Goal: Task Accomplishment & Management: Complete application form

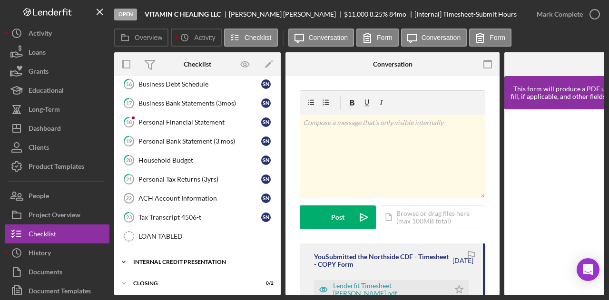
scroll to position [195, 0]
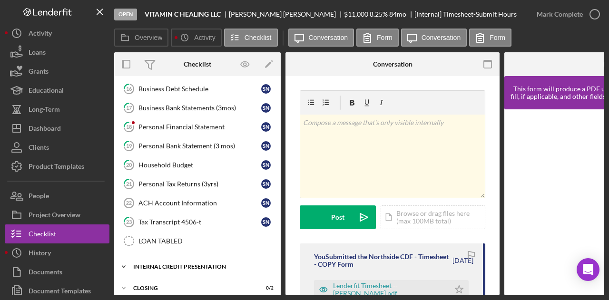
click at [198, 205] on div "Internal Credit Presentation" at bounding box center [201, 267] width 136 height 6
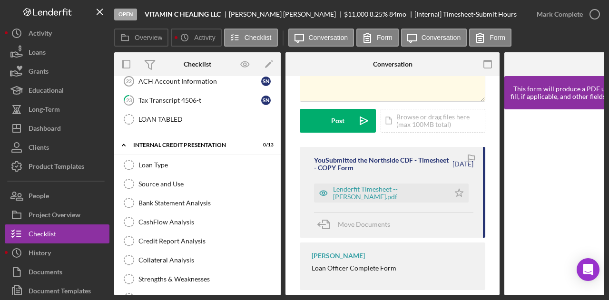
scroll to position [308, 0]
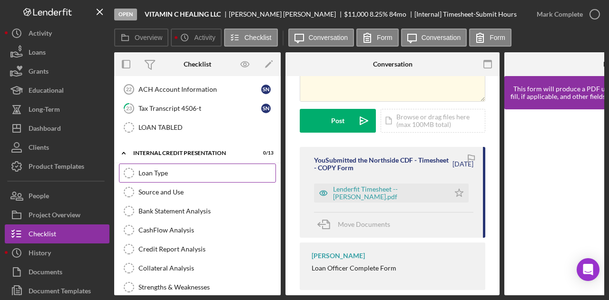
click at [160, 169] on div "Loan Type" at bounding box center [206, 173] width 137 height 8
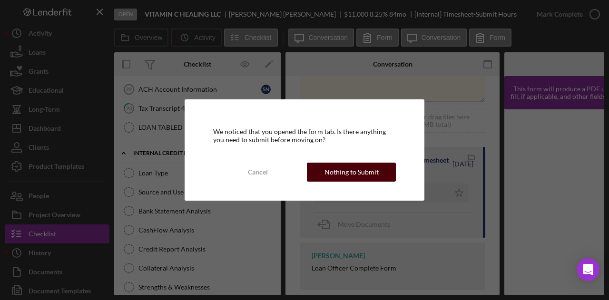
click at [371, 175] on div "Nothing to Submit" at bounding box center [351, 172] width 54 height 19
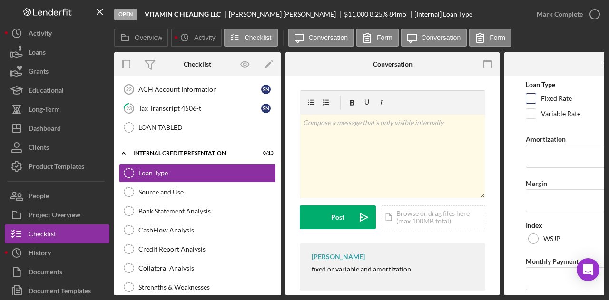
click at [464, 99] on input "Fixed Rate" at bounding box center [531, 99] width 10 height 10
checkbox input "true"
click at [464, 161] on input "Amortization" at bounding box center [611, 156] width 171 height 23
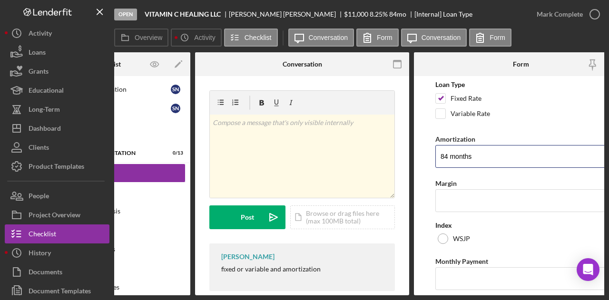
scroll to position [0, 114]
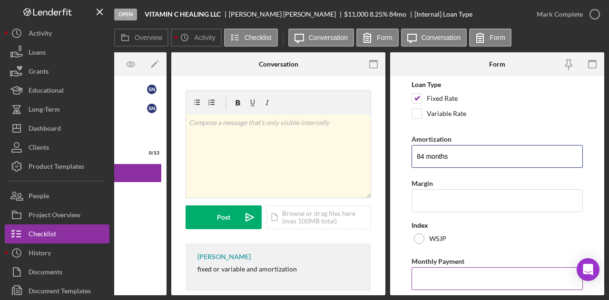
type input "84 months"
click at [439, 205] on input "Monthly Payment" at bounding box center [496, 278] width 171 height 23
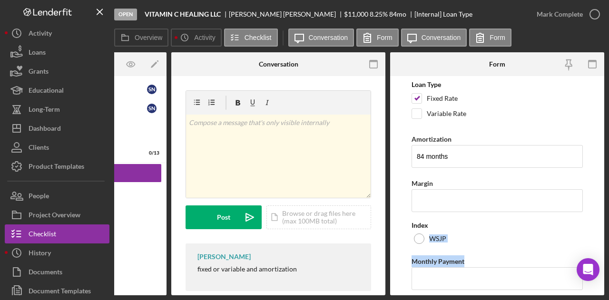
drag, startPoint x: 600, startPoint y: 223, endPoint x: 604, endPoint y: 254, distance: 30.7
click at [464, 205] on div "Open VITAMIN C HEALING LLC Sharise Nance $11,000 $11,000 8.25 % 84 mo [Internal…" at bounding box center [304, 150] width 609 height 300
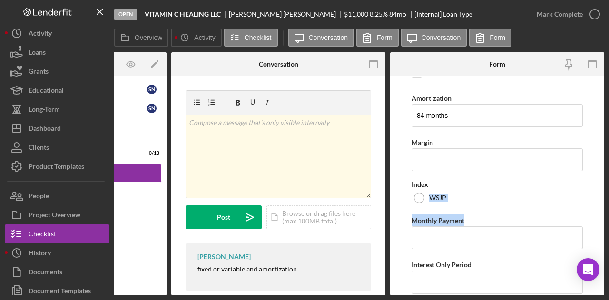
scroll to position [74, 0]
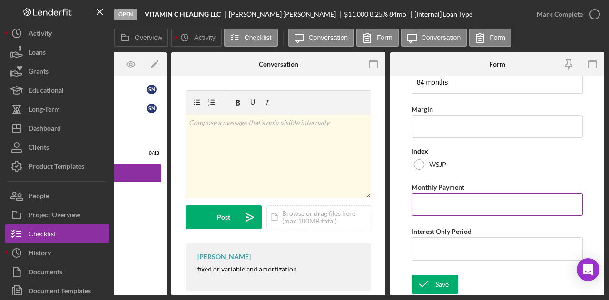
click at [446, 203] on input "Monthly Payment" at bounding box center [496, 204] width 171 height 23
type input "$168.72"
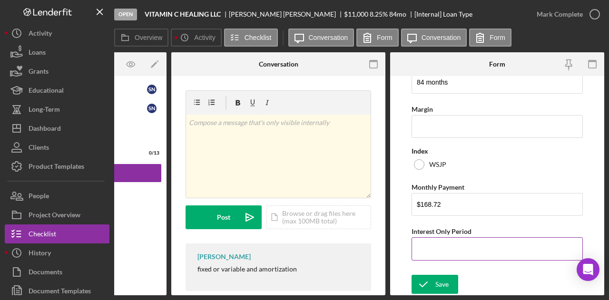
click at [432, 205] on input "Interest Only Period" at bounding box center [496, 248] width 171 height 23
type input "0"
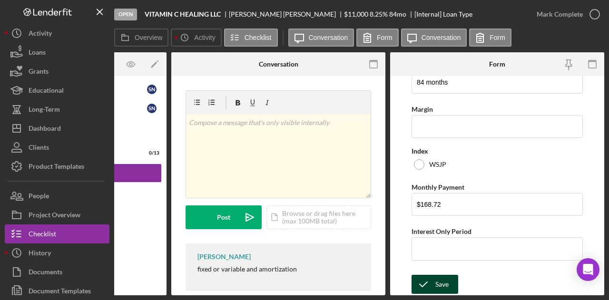
click at [439, 205] on div "Save" at bounding box center [441, 284] width 13 height 19
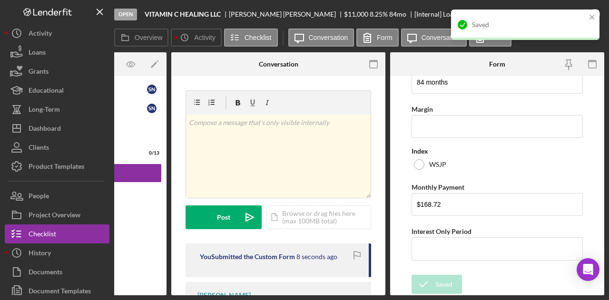
scroll to position [0, 0]
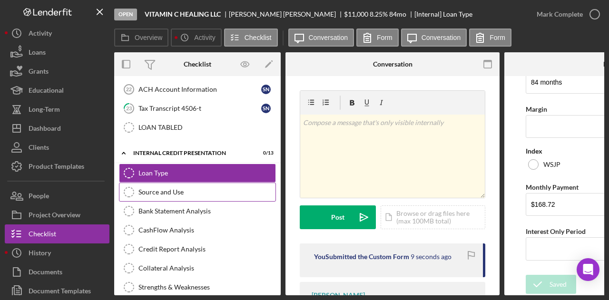
click at [160, 188] on div "Source and Use" at bounding box center [206, 192] width 137 height 8
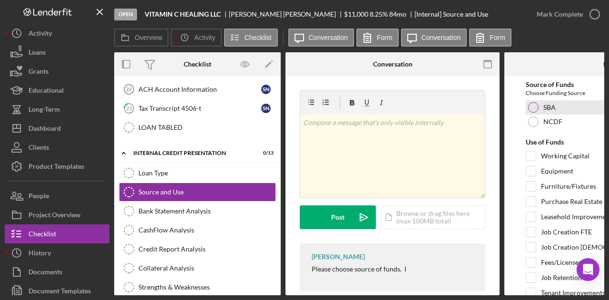
click at [464, 113] on div "SBA" at bounding box center [611, 107] width 171 height 14
click at [464, 105] on div "SBA" at bounding box center [611, 107] width 171 height 14
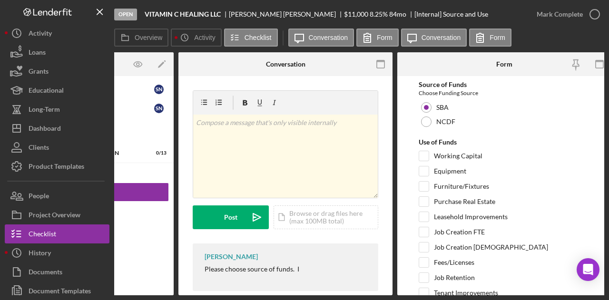
scroll to position [0, 114]
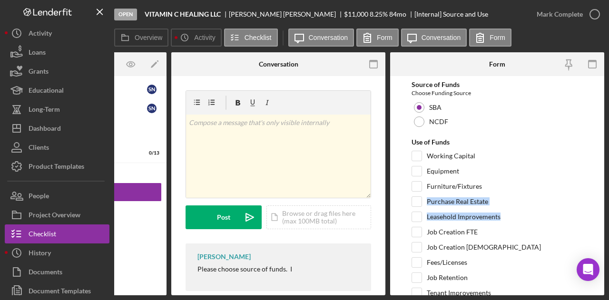
drag, startPoint x: 600, startPoint y: 193, endPoint x: 600, endPoint y: 213, distance: 20.5
click at [464, 205] on form "Source of Funds Choose Funding Source SBA NCDF Use of Funds Working Capital Equ…" at bounding box center [497, 185] width 214 height 219
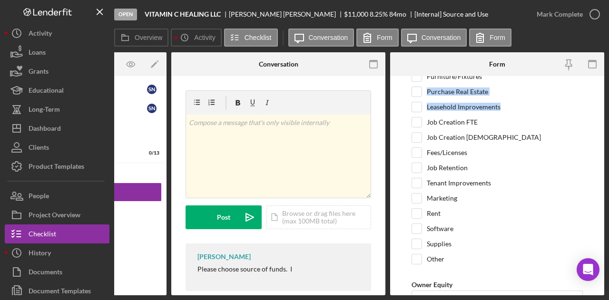
scroll to position [112, 0]
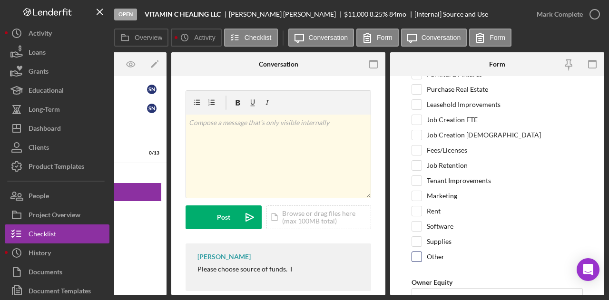
click at [430, 205] on label "Other" at bounding box center [436, 257] width 18 height 10
click at [421, 205] on input "Other" at bounding box center [417, 257] width 10 height 10
checkbox input "true"
click at [456, 205] on textarea at bounding box center [496, 282] width 171 height 30
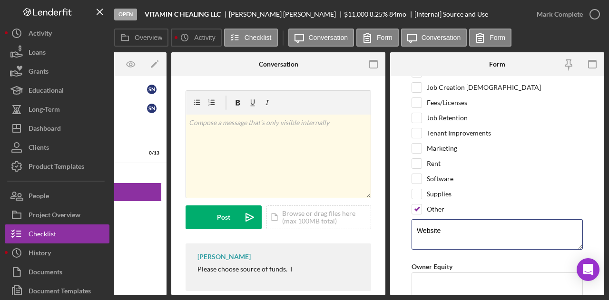
scroll to position [192, 0]
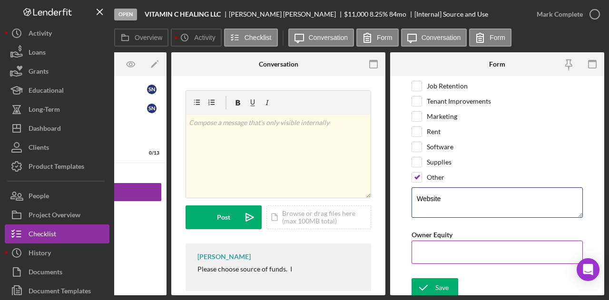
type textarea "Website"
click at [420, 205] on input "Owner Equity" at bounding box center [496, 252] width 171 height 23
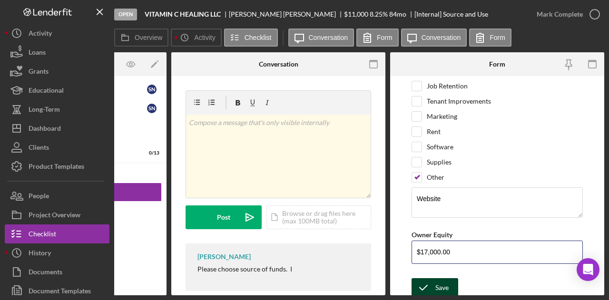
type input "$17,000.00"
click at [445, 205] on div "Save" at bounding box center [441, 287] width 13 height 19
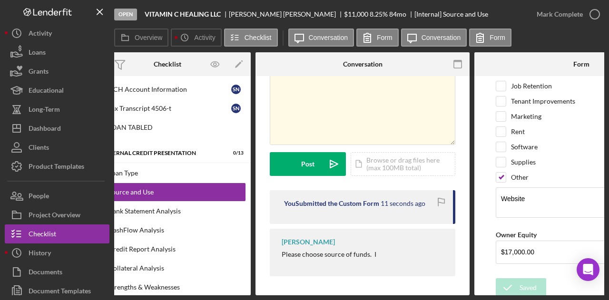
scroll to position [0, 0]
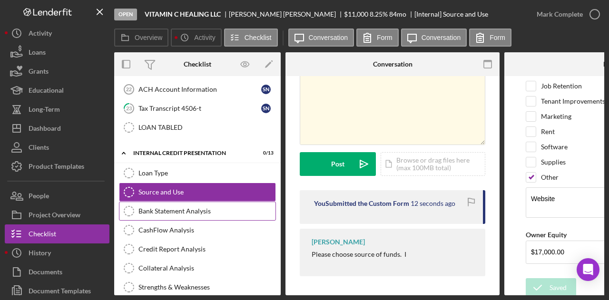
click at [180, 205] on div "Bank Statement Analysis" at bounding box center [206, 211] width 137 height 8
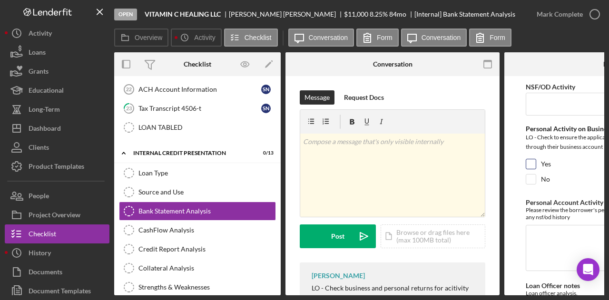
click at [464, 160] on input "Yes" at bounding box center [531, 164] width 10 height 10
checkbox input "true"
click at [464, 99] on input "NSF/OD Activity" at bounding box center [611, 104] width 171 height 23
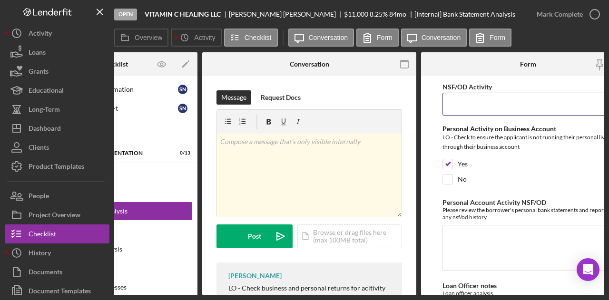
scroll to position [0, 114]
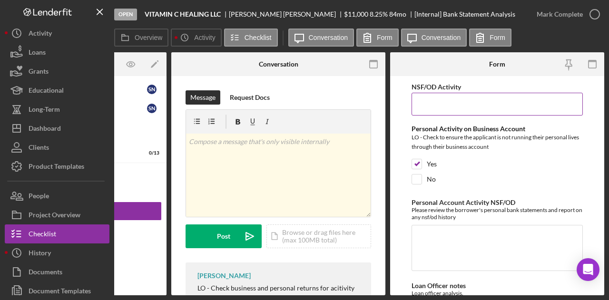
click at [435, 98] on input "NSF/OD Activity" at bounding box center [496, 104] width 171 height 23
type input "9"
type input "0"
click at [425, 205] on textarea "Personal Account Activity NSF/OD" at bounding box center [496, 248] width 171 height 46
type textarea "A"
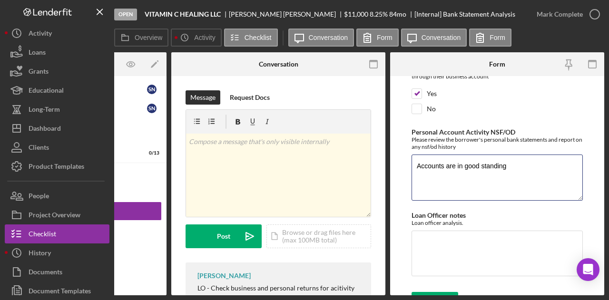
scroll to position [88, 0]
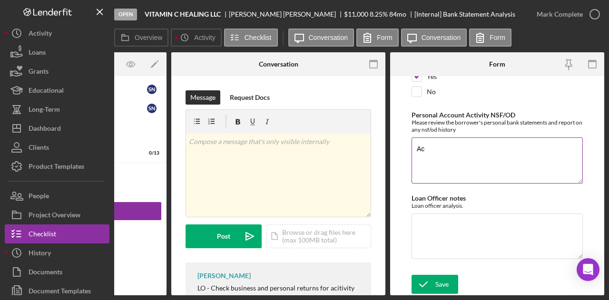
type textarea "A"
type textarea "NA"
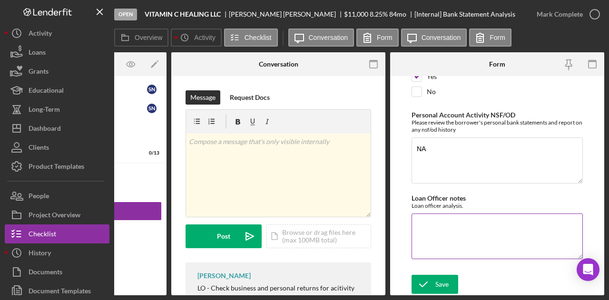
click at [421, 205] on textarea "Loan Officer notes" at bounding box center [496, 237] width 171 height 46
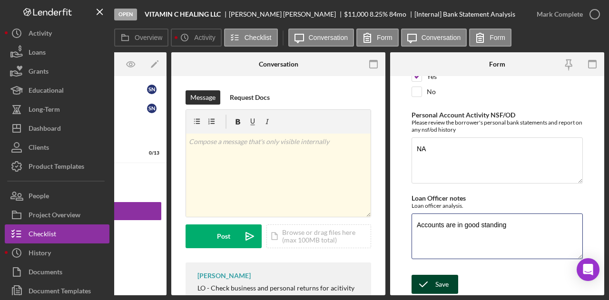
type textarea "Accounts are in good standing"
click at [433, 205] on icon "submit" at bounding box center [423, 285] width 24 height 24
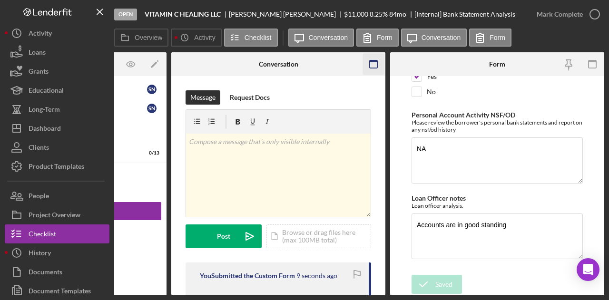
click at [370, 62] on icon "button" at bounding box center [373, 64] width 21 height 21
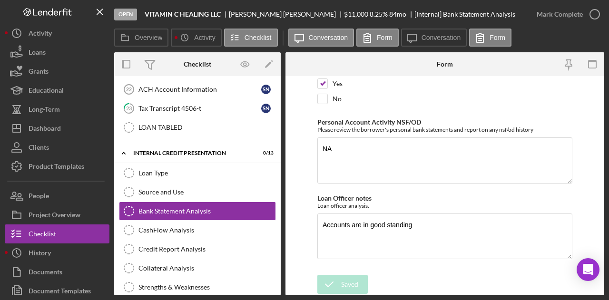
scroll to position [0, 0]
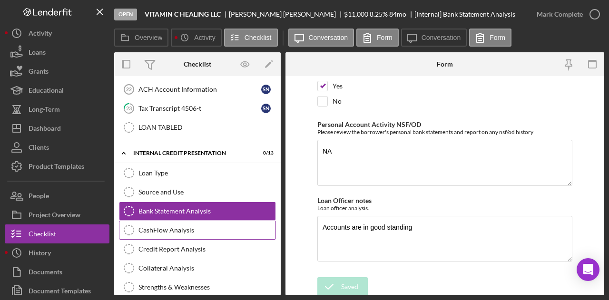
click at [200, 205] on div "CashFlow Analysis" at bounding box center [206, 230] width 137 height 8
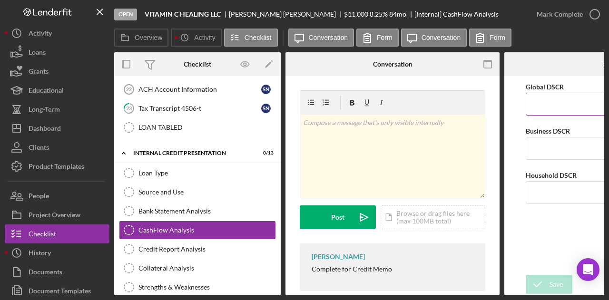
click at [464, 104] on input "Global DSCR" at bounding box center [611, 104] width 171 height 23
click at [464, 101] on input "Global DSCR" at bounding box center [611, 104] width 171 height 23
click at [464, 145] on input "Business DSCR" at bounding box center [611, 148] width 171 height 23
click at [464, 194] on input "Household DSCR" at bounding box center [611, 192] width 171 height 23
click at [464, 142] on input "Business DSCR" at bounding box center [611, 148] width 171 height 23
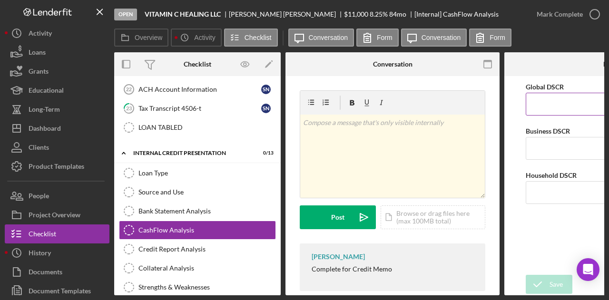
click at [464, 103] on input "Global DSCR" at bounding box center [611, 104] width 171 height 23
click at [464, 102] on input "Global DSCR" at bounding box center [611, 104] width 171 height 23
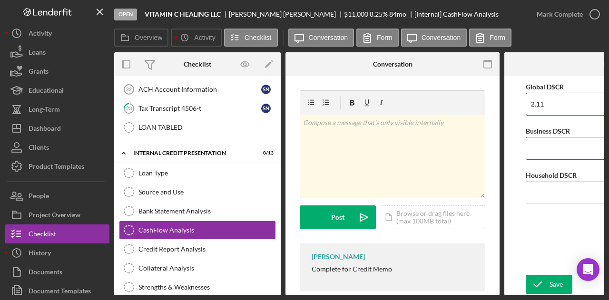
type input "2.11"
click at [464, 147] on input "Business DSCR" at bounding box center [611, 148] width 171 height 23
type input "3.81"
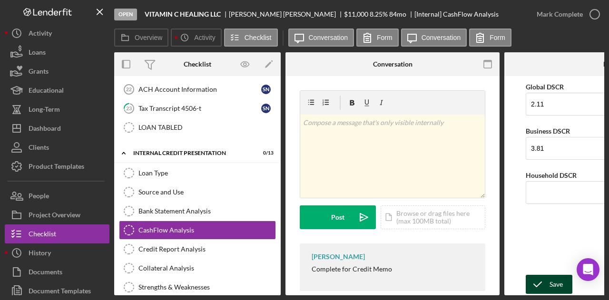
click at [464, 205] on div "Save" at bounding box center [555, 284] width 13 height 19
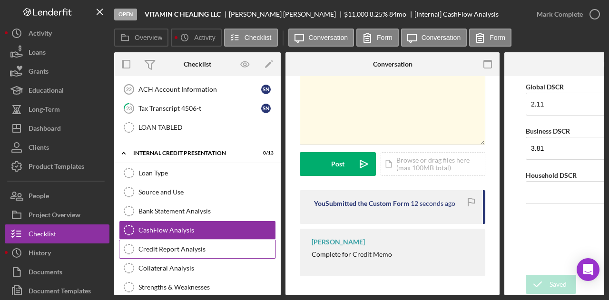
click at [182, 205] on div "Credit Report Analysis" at bounding box center [206, 249] width 137 height 8
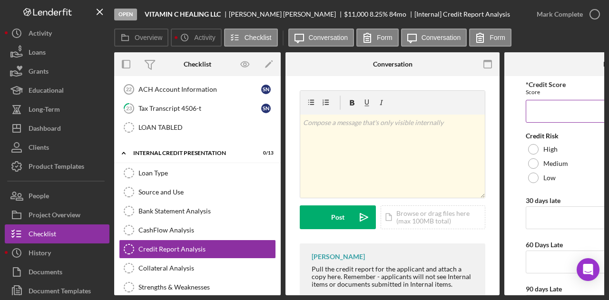
click at [464, 107] on input "*Credit Score" at bounding box center [611, 111] width 171 height 23
type input "614"
click at [464, 161] on div at bounding box center [533, 163] width 10 height 10
click at [464, 205] on input "30 days late" at bounding box center [611, 217] width 171 height 23
click at [464, 205] on input "60 Days Late" at bounding box center [611, 262] width 171 height 23
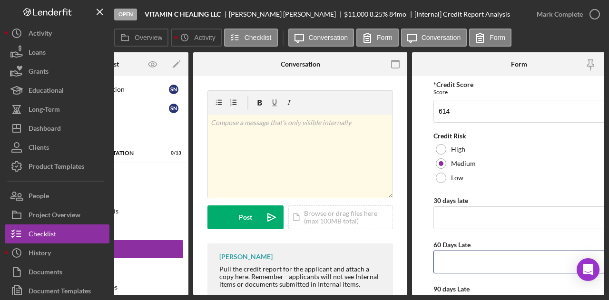
scroll to position [0, 114]
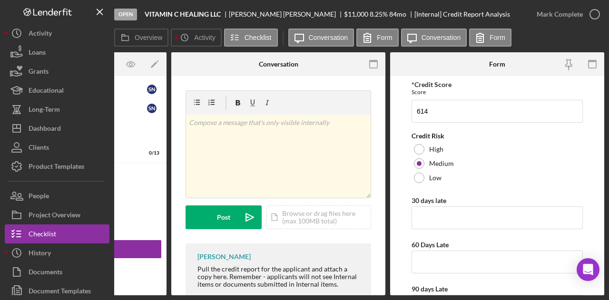
click at [464, 146] on form "*Credit Score Score 614 Credit Risk High Medium Low 30 days late 60 Days Late 9…" at bounding box center [497, 185] width 214 height 219
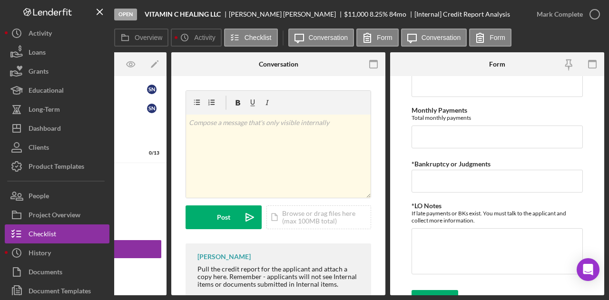
scroll to position [339, 0]
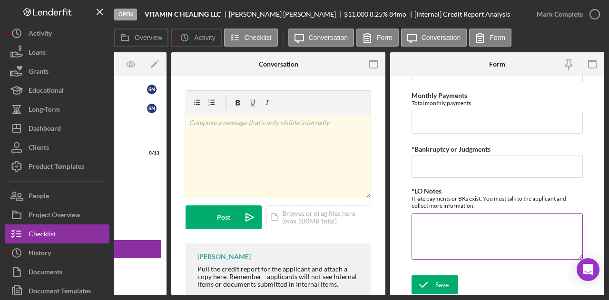
click at [437, 205] on textarea "*LO Notes" at bounding box center [496, 237] width 171 height 46
click at [437, 205] on textarea "Client had a" at bounding box center [496, 237] width 171 height 46
click at [464, 205] on textarea "Client 493 had a" at bounding box center [496, 237] width 171 height 46
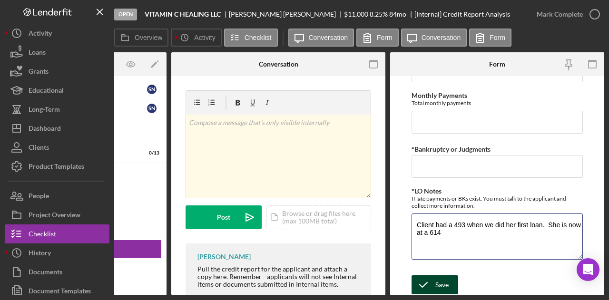
type textarea "Client had a 493 when we did her first loan. She is now at a 614"
click at [446, 205] on div "Save" at bounding box center [441, 284] width 13 height 19
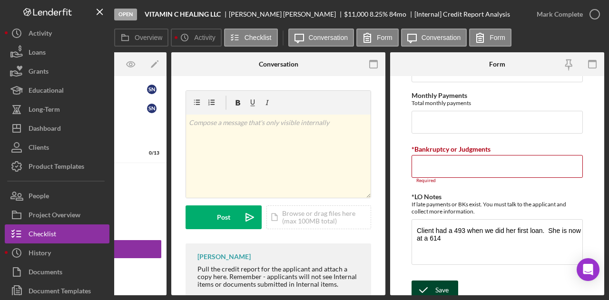
scroll to position [344, 0]
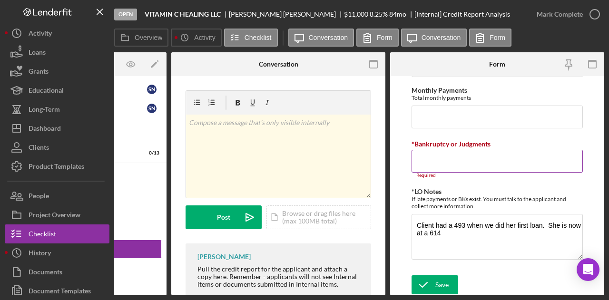
click at [424, 158] on input "*Bankruptcy or Judgments" at bounding box center [496, 161] width 171 height 23
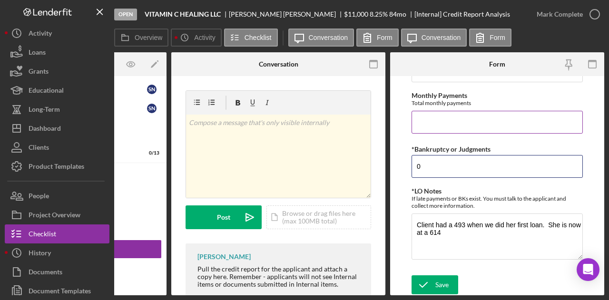
type input "0"
click at [422, 125] on input "Monthly Payments" at bounding box center [496, 122] width 171 height 23
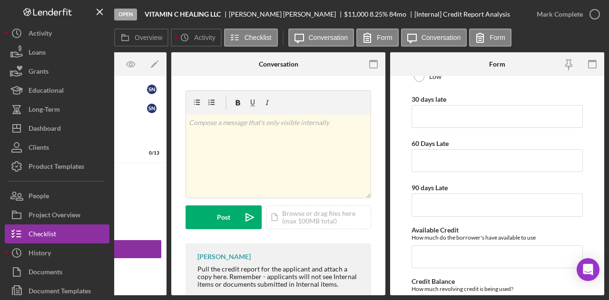
scroll to position [106, 0]
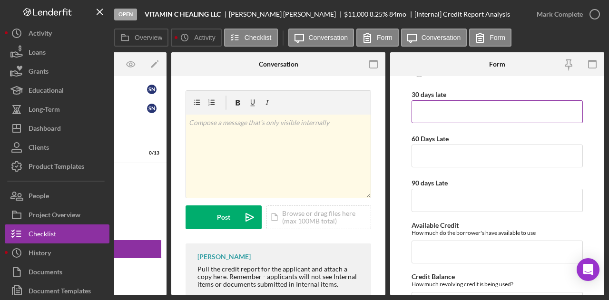
click at [427, 106] on input "30 days late" at bounding box center [496, 111] width 171 height 23
type input "11"
click at [424, 159] on input "60 Days Late" at bounding box center [496, 156] width 171 height 23
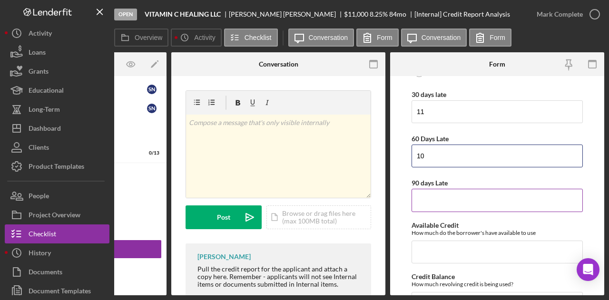
type input "10"
click at [424, 203] on input "90 days Late" at bounding box center [496, 200] width 171 height 23
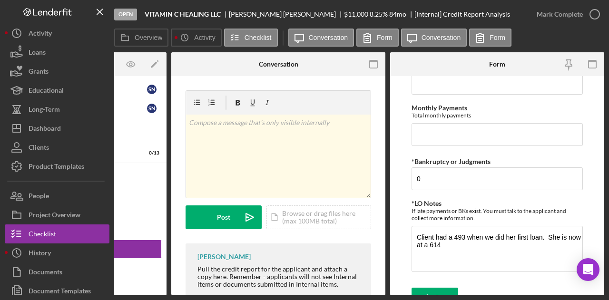
scroll to position [339, 0]
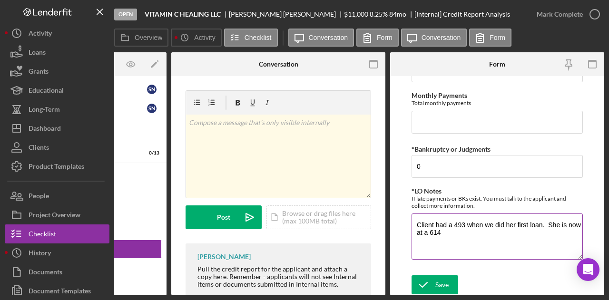
type input "8"
click at [464, 205] on textarea "Client had a 493 when we did her first loan. She is now at a 614" at bounding box center [496, 237] width 171 height 46
click at [464, 205] on textarea "Client had a 493 when we did her first loan. She is now at a 614 Lates are" at bounding box center [496, 237] width 171 height 46
click at [449, 205] on textarea "Client had a 493 when we did her first loan. She is now at a 614 Lates are" at bounding box center [496, 237] width 171 height 46
click at [436, 205] on div "Overview Internal Workflow Stage Open Icon/Dropdown Arrow Archive (can unarchiv…" at bounding box center [359, 173] width 490 height 243
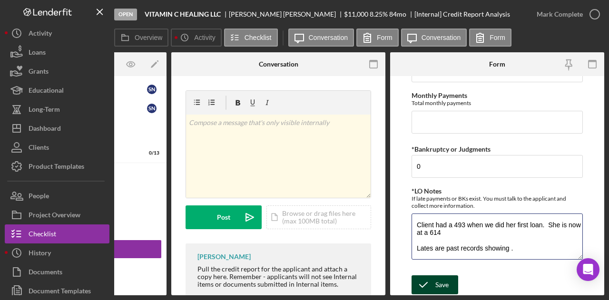
type textarea "Client had a 493 when we did her first loan. She is now at a 614 Lates are past…"
click at [434, 205] on icon "submit" at bounding box center [423, 285] width 24 height 24
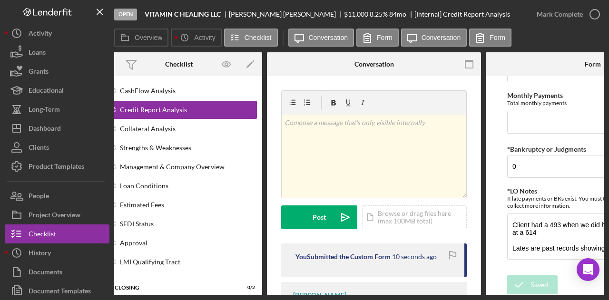
scroll to position [0, 0]
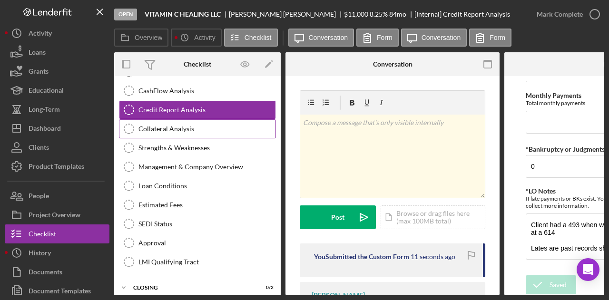
click at [152, 126] on link "Collateral Analysis Collateral Analysis" at bounding box center [197, 128] width 157 height 19
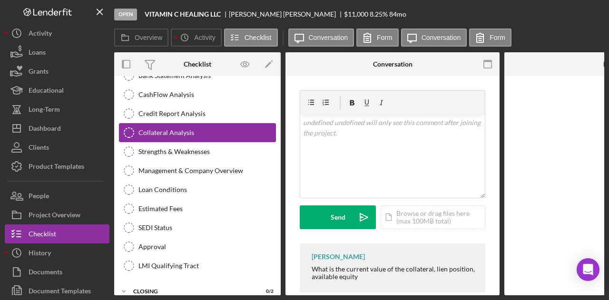
scroll to position [448, 0]
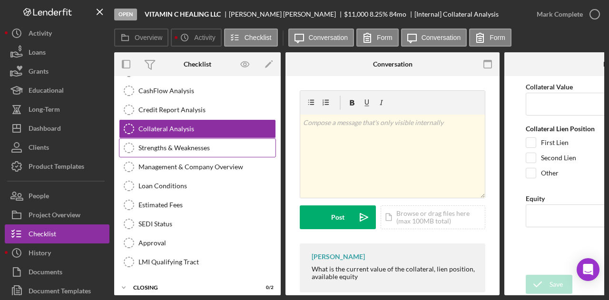
click at [165, 144] on div "Strengths & Weaknesses" at bounding box center [206, 148] width 137 height 8
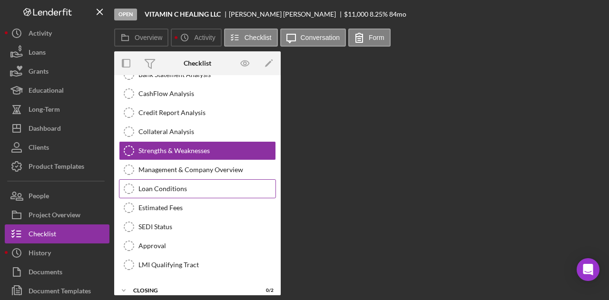
scroll to position [448, 0]
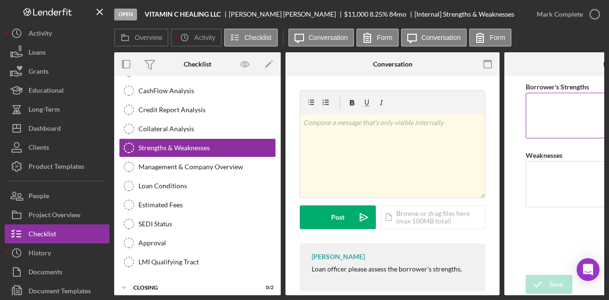
click at [464, 112] on textarea "Borrower's Strengths" at bounding box center [611, 116] width 171 height 46
click at [464, 181] on textarea "Weaknesses" at bounding box center [611, 184] width 171 height 46
click at [464, 106] on textarea "Borrower's Strengths" at bounding box center [611, 116] width 171 height 46
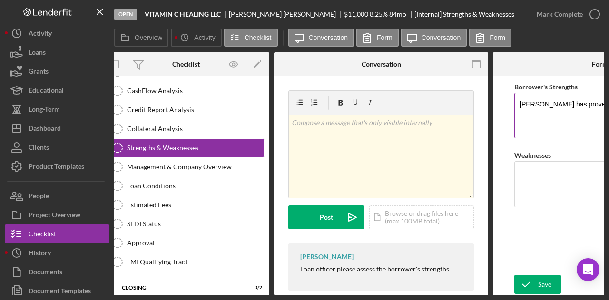
type textarea "Sharise has proven that she i"
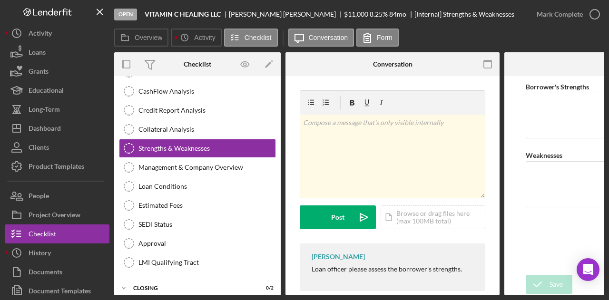
scroll to position [125, 0]
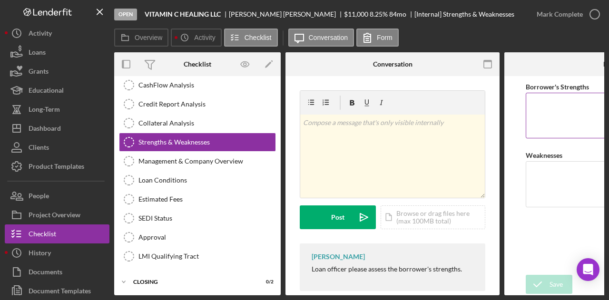
click at [464, 103] on textarea "Borrower's Strengths" at bounding box center [611, 116] width 171 height 46
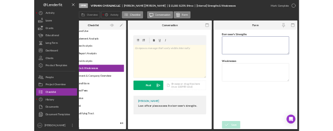
scroll to position [91, 0]
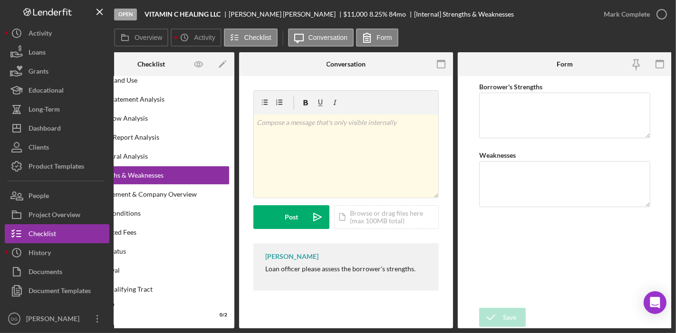
drag, startPoint x: 580, startPoint y: 0, endPoint x: 468, endPoint y: 15, distance: 112.7
click at [464, 15] on div "Open VITAMIN C HEALING LLC Sharise Nance $11,000 $11,000 8.25 % 84 mo [Internal…" at bounding box center [354, 14] width 480 height 29
click at [464, 105] on textarea "Borrower's Strengths" at bounding box center [564, 116] width 171 height 46
click at [464, 110] on form "Borrower's Strengths Weaknesses Save Save" at bounding box center [565, 202] width 214 height 253
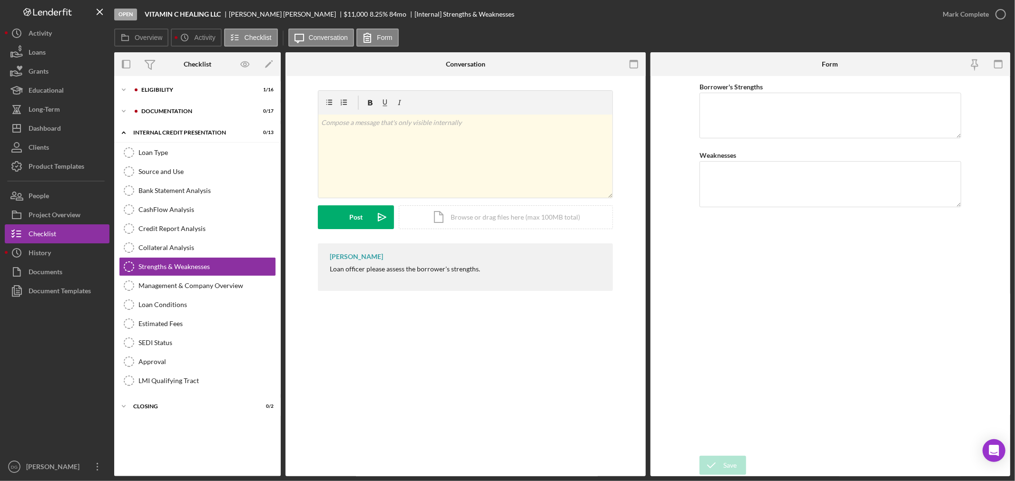
click at [464, 20] on div "Open VITAMIN C HEALING LLC Sharise Nance $11,000 $11,000 8.25 % 84 mo [Internal…" at bounding box center [523, 14] width 819 height 29
click at [464, 64] on icon "button" at bounding box center [633, 64] width 21 height 21
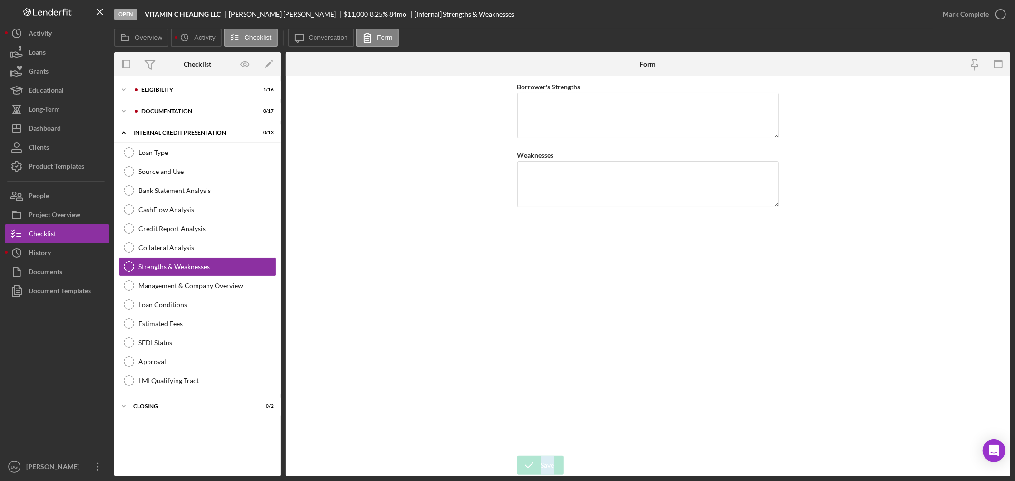
drag, startPoint x: 1006, startPoint y: 463, endPoint x: 1006, endPoint y: 306, distance: 157.0
click at [464, 205] on form "Borrower's Strengths Weaknesses Save Save" at bounding box center [647, 276] width 724 height 400
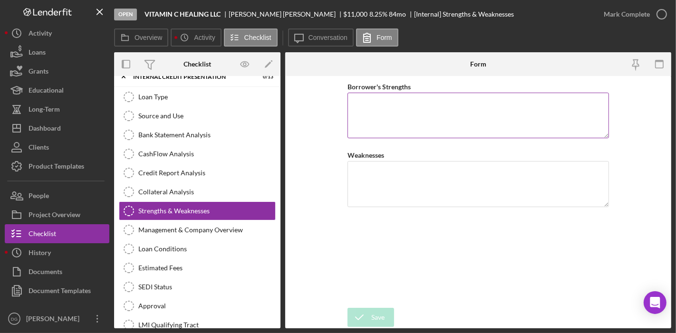
scroll to position [60, 0]
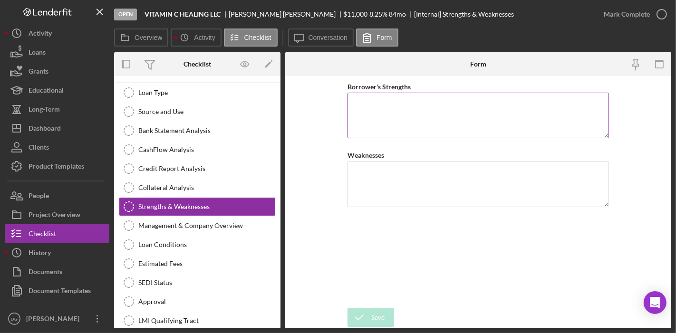
click at [449, 96] on textarea "Borrower's Strengths" at bounding box center [479, 116] width 262 height 46
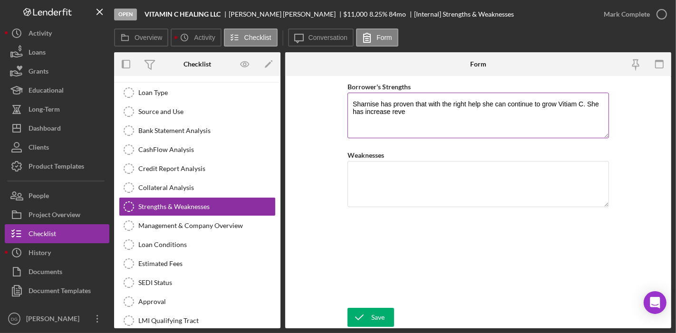
click at [370, 98] on textarea "Sharnise has proven that with the right help she can continue to grow Vitiam C.…" at bounding box center [479, 116] width 262 height 46
click at [398, 115] on textarea "Sharise has proven that with the right help she can continue to grow Vitiam C. …" at bounding box center [479, 116] width 262 height 46
click at [397, 102] on textarea "Sharise has proven that with the right help she can continue to grow Vitiam C. …" at bounding box center [479, 116] width 262 height 46
click at [462, 116] on textarea "Sharise has proven that with the right help she can continue to grow Vitiam C. …" at bounding box center [479, 116] width 262 height 46
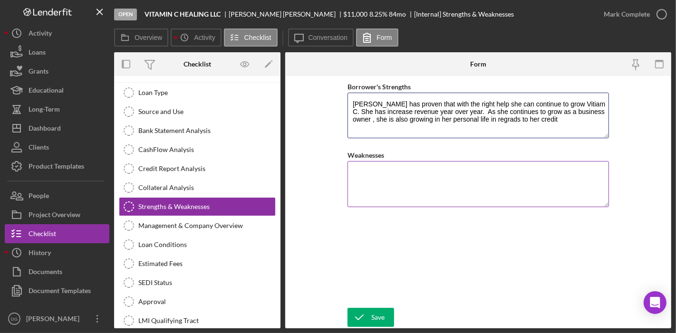
type textarea "Sharise has proven that with the right help she can continue to grow Vitiam C. …"
click at [361, 172] on textarea "Weaknesses" at bounding box center [479, 184] width 262 height 46
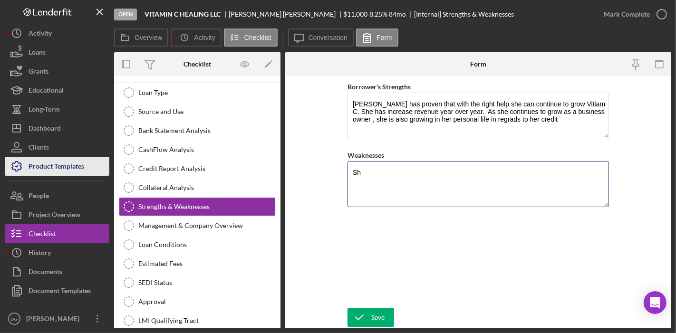
type textarea "S"
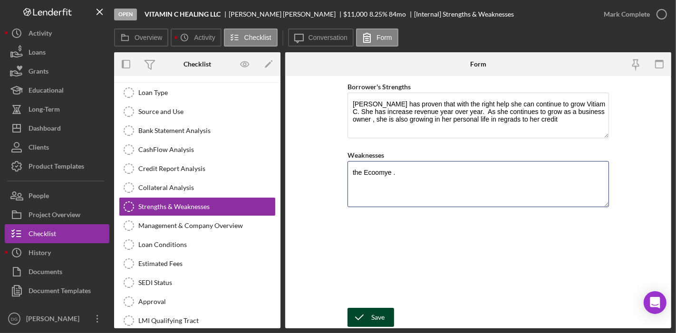
type textarea "the Ecoomye ."
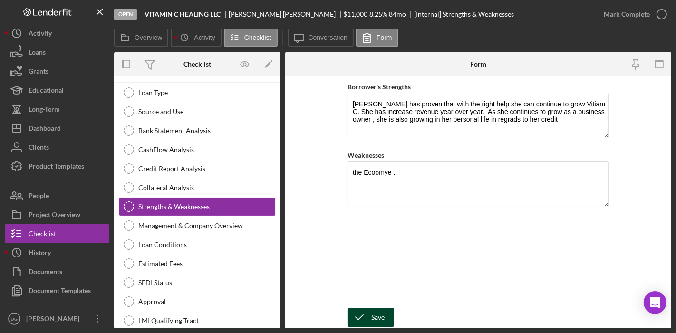
click at [360, 205] on icon "submit" at bounding box center [360, 318] width 24 height 24
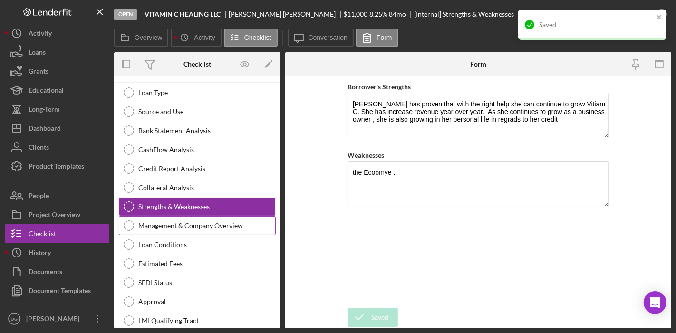
click at [189, 205] on div "Management & Company Overview" at bounding box center [206, 226] width 137 height 8
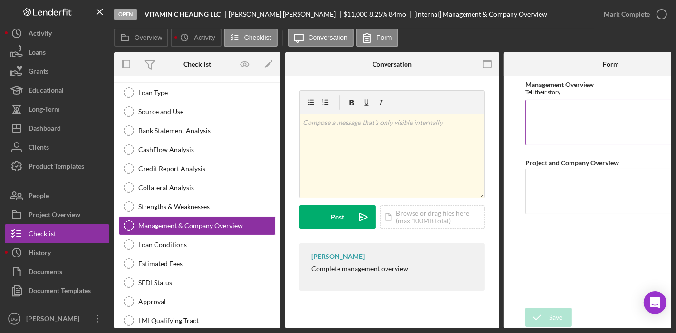
click at [464, 119] on textarea "Management Overview" at bounding box center [611, 123] width 171 height 46
click at [464, 113] on textarea "Management Overview" at bounding box center [611, 123] width 171 height 46
paste textarea "Vitamin C Healing, LLC is a service-based organization certified through the Na…"
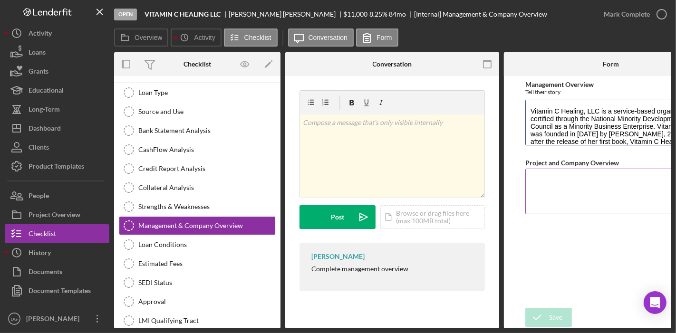
scroll to position [77, 0]
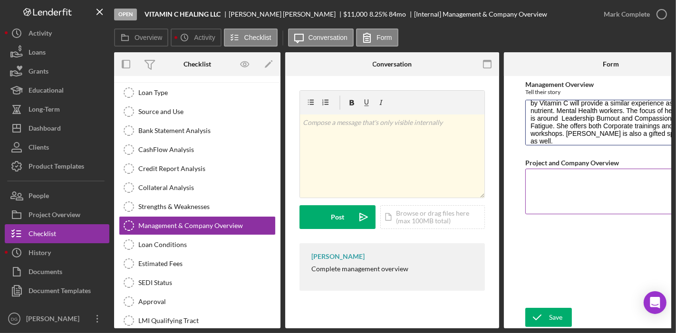
type textarea "Vitamin C Healing, LLC is a service-based organization certified through the Na…"
click at [464, 180] on textarea "Project and Company Overview" at bounding box center [611, 192] width 171 height 46
click at [464, 170] on textarea "Project and Company Overview" at bounding box center [611, 192] width 171 height 46
paste textarea "Sharise Nance (also known as the Compassion Fatigue Expert) is a Licensed Clini…"
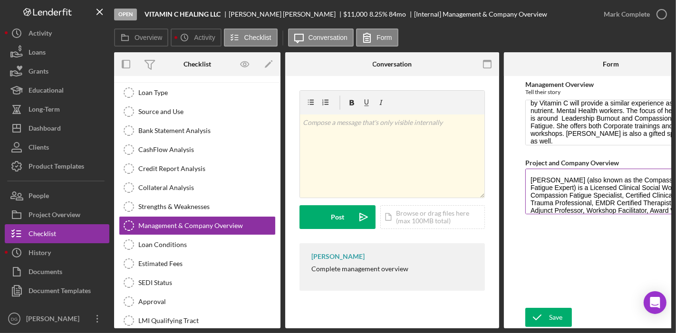
scroll to position [0, 8]
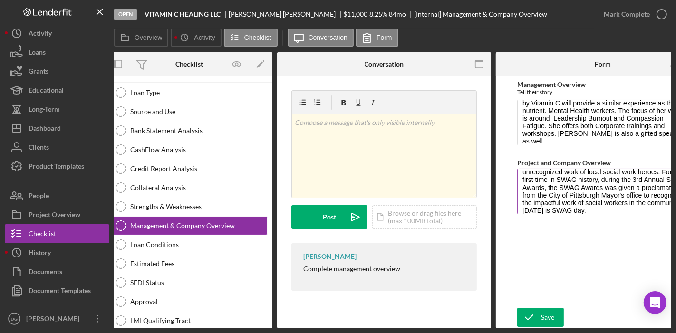
click at [464, 205] on textarea "Sharise Nance (also known as the Compassion Fatigue Expert) is a Licensed Clini…" at bounding box center [602, 192] width 171 height 46
type textarea "Sharise Nance (also known as the Compassion Fatigue Expert) is a Licensed Clini…"
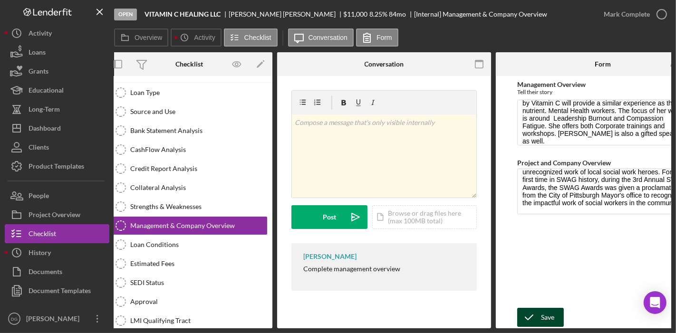
click at [464, 205] on div "Save" at bounding box center [547, 317] width 13 height 19
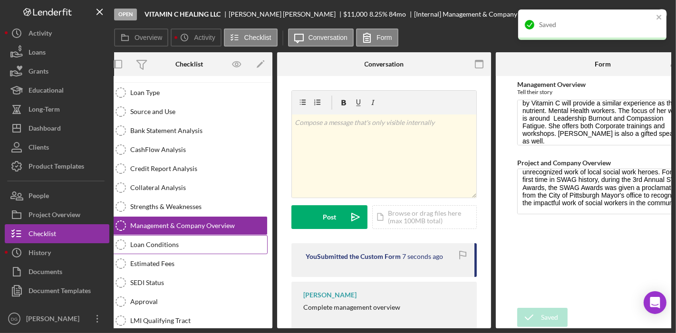
click at [144, 205] on div "Loan Conditions" at bounding box center [198, 245] width 137 height 8
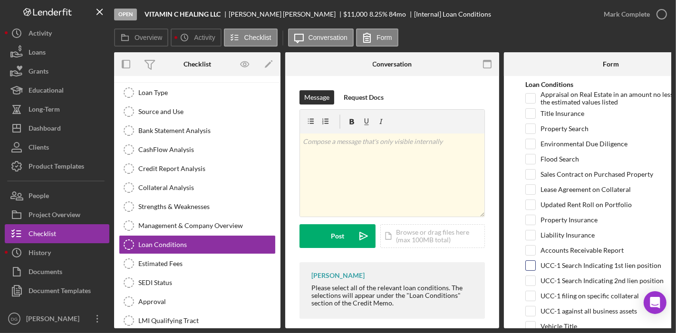
click at [464, 205] on input "UCC-1 Search Indicating 1st lien position" at bounding box center [531, 266] width 10 height 10
checkbox input "true"
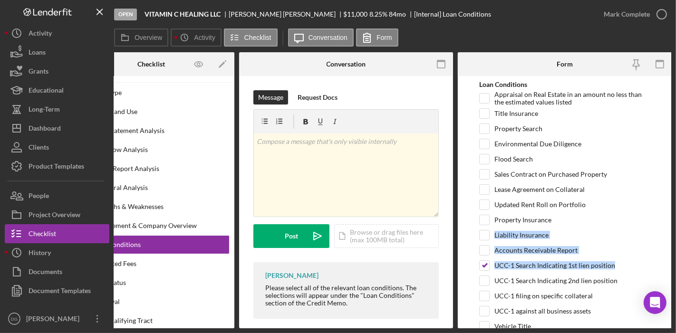
drag, startPoint x: 668, startPoint y: 224, endPoint x: 668, endPoint y: 264, distance: 40.4
click at [464, 205] on form "Loan Conditions Appraisal on Real Estate in an amount no less than the estimate…" at bounding box center [565, 202] width 214 height 253
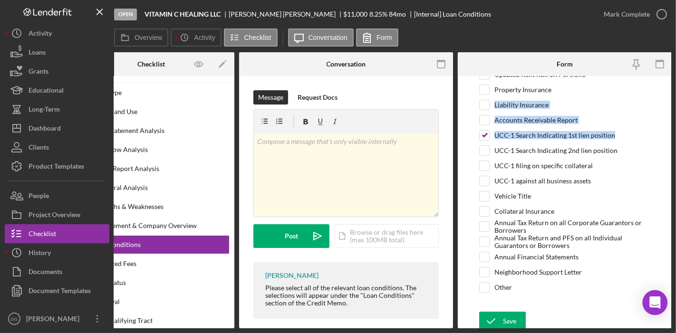
scroll to position [125, 0]
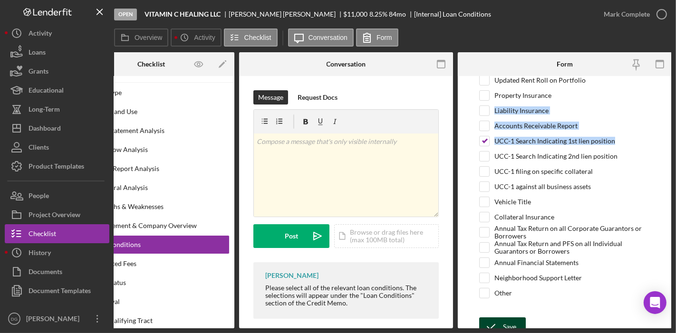
click at [464, 205] on div "Save" at bounding box center [509, 327] width 13 height 19
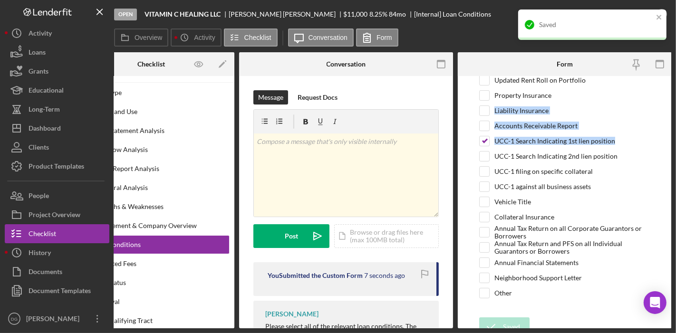
scroll to position [0, 0]
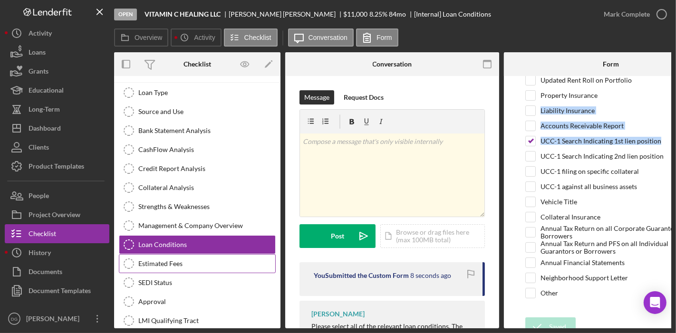
click at [146, 205] on div "Estimated Fees" at bounding box center [206, 264] width 137 height 8
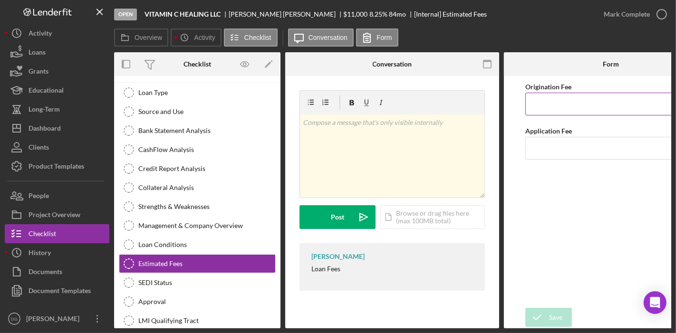
click at [464, 113] on input "Origination Fee" at bounding box center [611, 104] width 171 height 23
click at [464, 148] on input "Application Fee" at bounding box center [611, 148] width 171 height 23
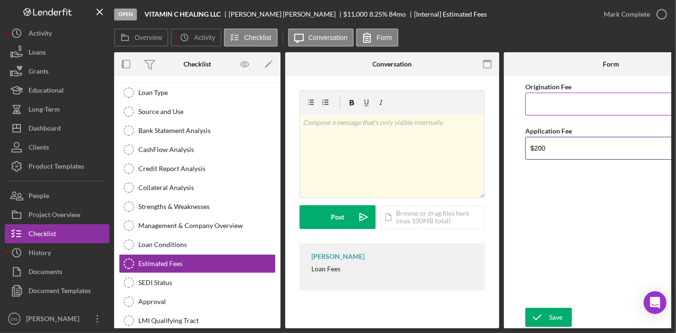
type input "$200"
click at [464, 98] on input "Origination Fee" at bounding box center [611, 104] width 171 height 23
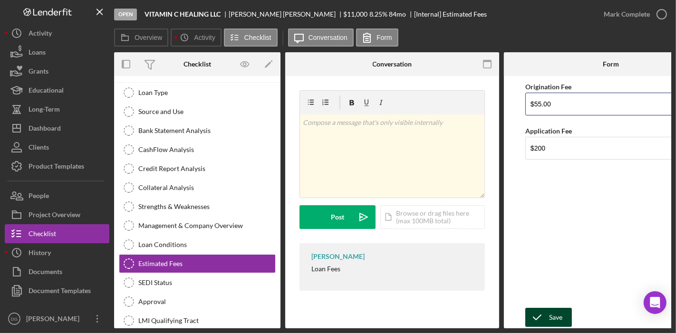
type input "$55.00"
click at [464, 205] on div "Save" at bounding box center [555, 317] width 13 height 19
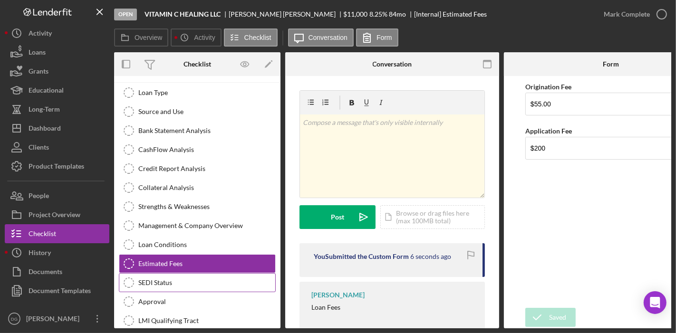
click at [155, 205] on div "SEDI Status" at bounding box center [206, 283] width 137 height 8
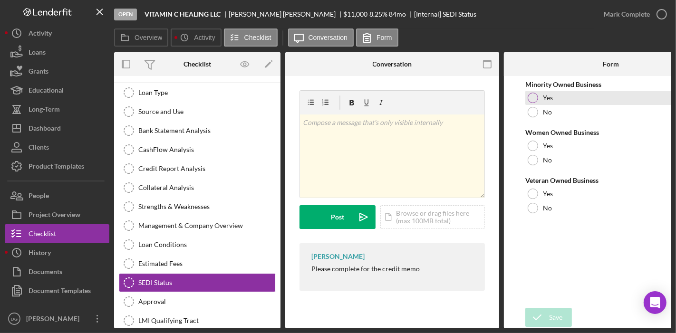
click at [464, 94] on div at bounding box center [533, 98] width 10 height 10
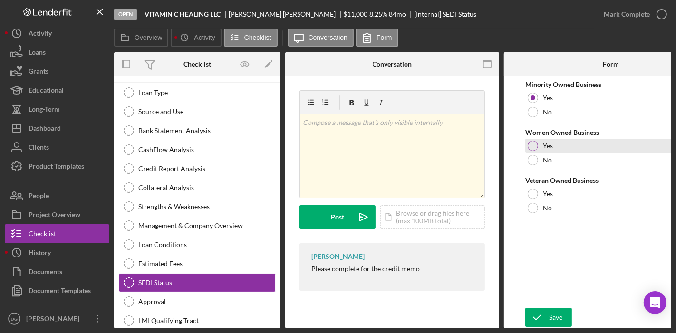
click at [464, 147] on div at bounding box center [533, 146] width 10 height 10
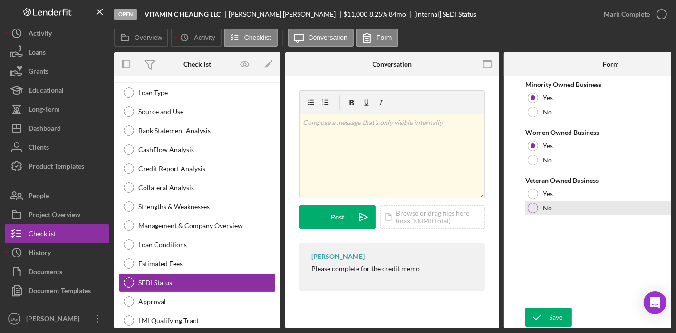
click at [464, 205] on div at bounding box center [533, 208] width 10 height 10
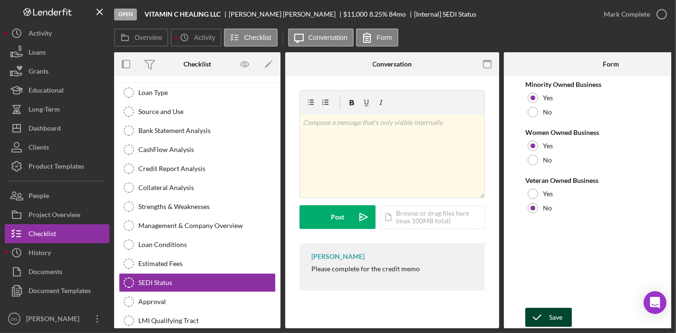
click at [464, 205] on div "Save" at bounding box center [555, 317] width 13 height 19
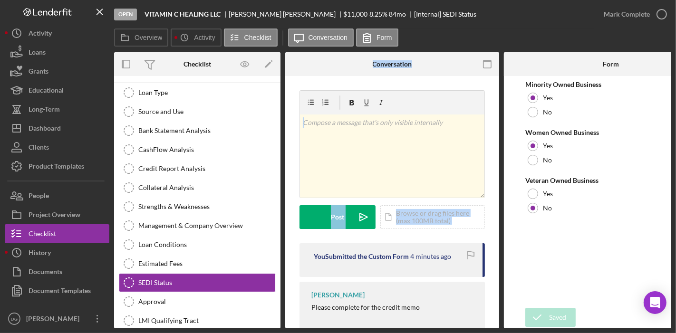
drag, startPoint x: 283, startPoint y: 258, endPoint x: 284, endPoint y: 248, distance: 9.6
click at [284, 205] on div "Overview Internal Workflow Stage Open Icon/Dropdown Arrow Archive (can unarchiv…" at bounding box center [392, 190] width 557 height 276
click at [303, 205] on div "You Submitted the Custom Form 4 minutes ago" at bounding box center [392, 261] width 185 height 34
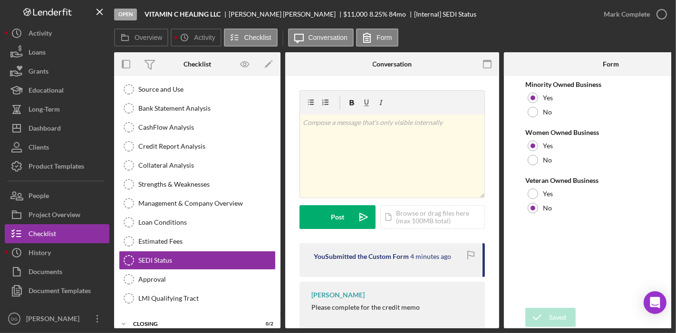
scroll to position [91, 0]
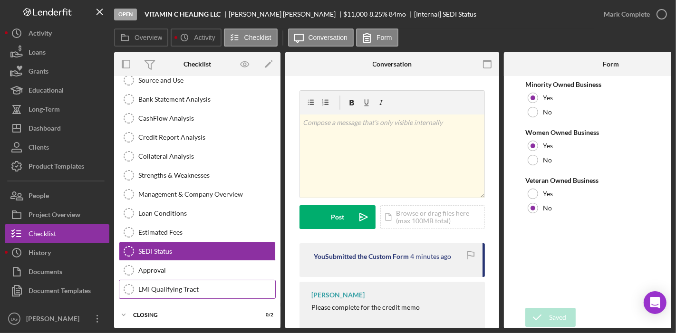
click at [191, 205] on div "LMI Qualifying Tract" at bounding box center [206, 290] width 137 height 8
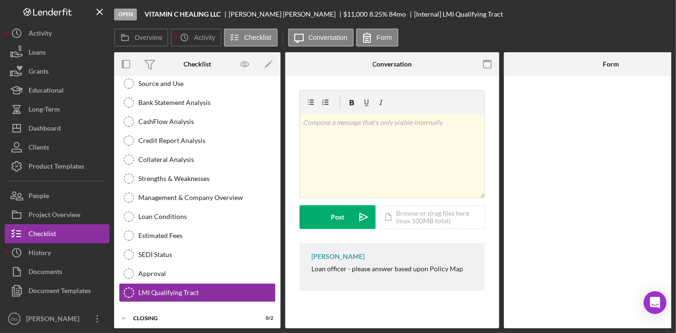
scroll to position [91, 0]
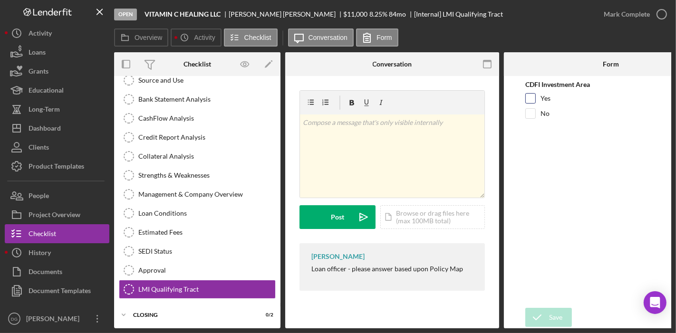
click at [464, 101] on input "Yes" at bounding box center [531, 99] width 10 height 10
checkbox input "true"
click at [464, 205] on div "Save" at bounding box center [555, 317] width 13 height 19
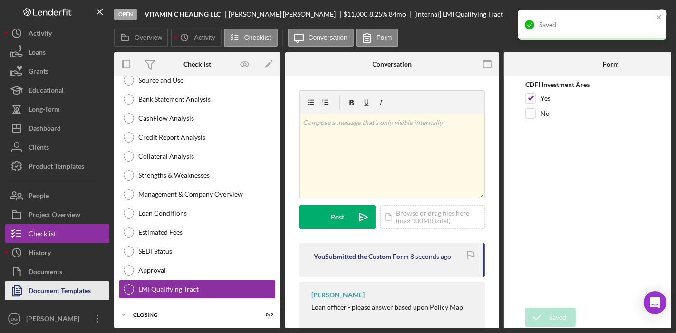
click at [40, 205] on div "Document Templates" at bounding box center [60, 292] width 62 height 21
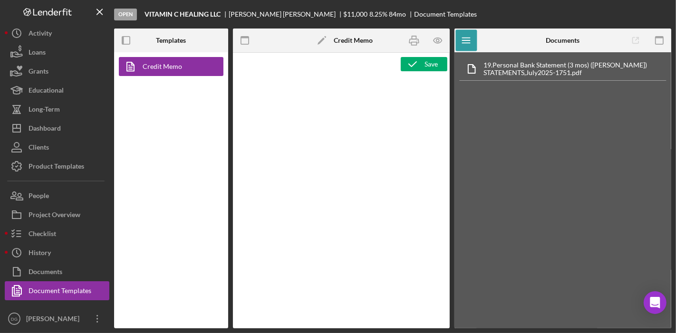
type textarea "<div style="text-align: left;" title="Page 1"> <h1 style="text-align: center;">…"
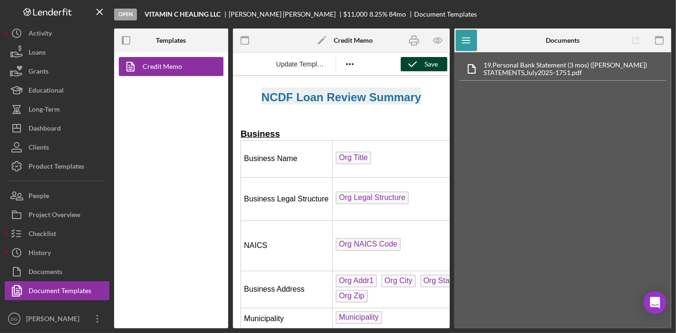
click at [425, 66] on div "Save" at bounding box center [431, 64] width 13 height 14
click at [435, 35] on icon "button" at bounding box center [438, 40] width 21 height 21
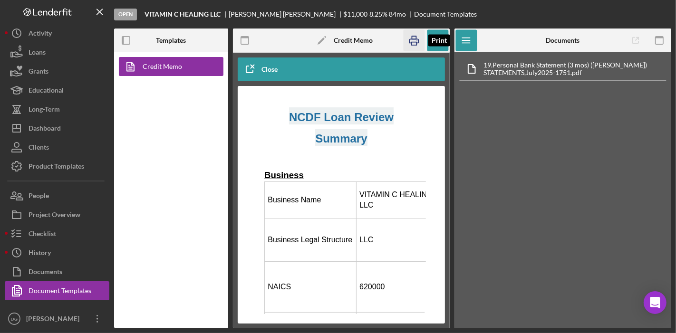
click at [418, 39] on icon "button" at bounding box center [414, 40] width 21 height 21
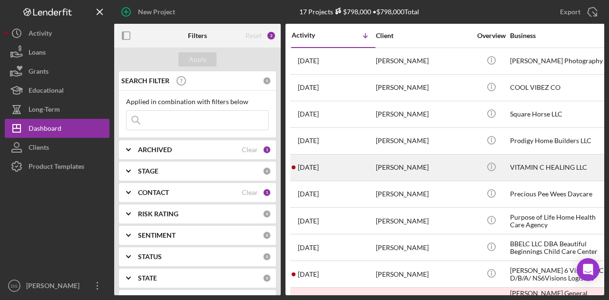
click at [402, 168] on div "[PERSON_NAME]" at bounding box center [423, 167] width 95 height 25
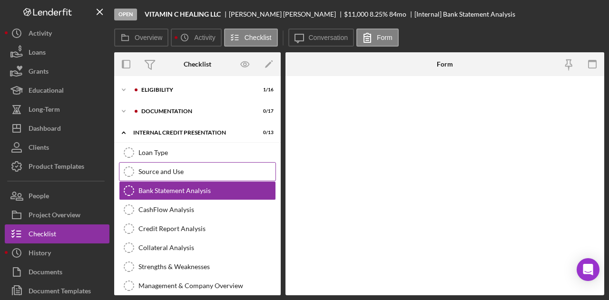
scroll to position [4, 0]
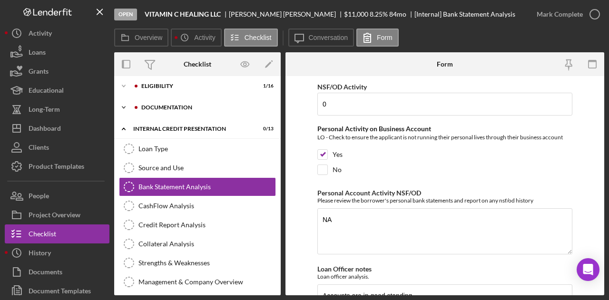
click at [151, 107] on div "Documentation" at bounding box center [204, 108] width 127 height 6
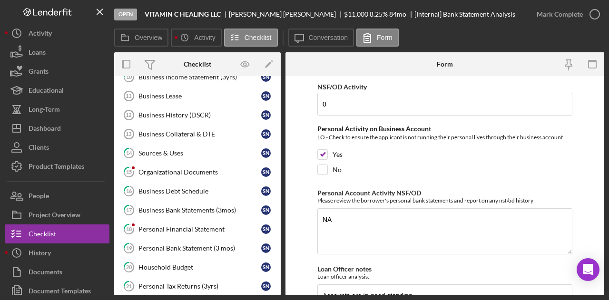
scroll to position [91, 0]
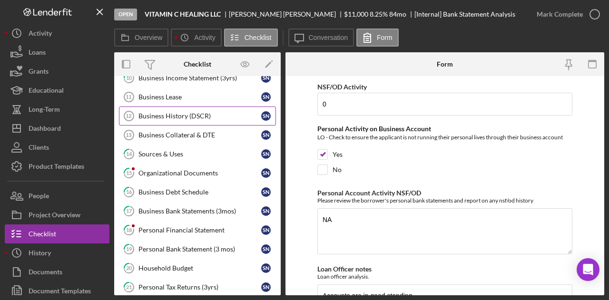
click at [161, 116] on div "Business History (DSCR)" at bounding box center [199, 116] width 123 height 8
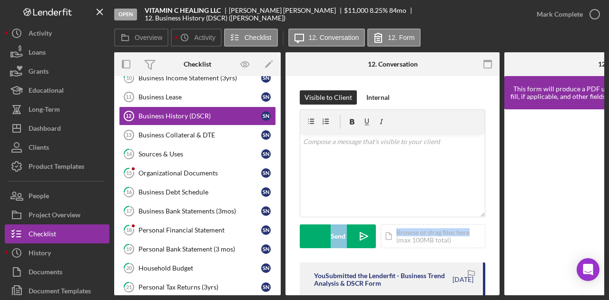
drag, startPoint x: 496, startPoint y: 194, endPoint x: 495, endPoint y: 229, distance: 35.2
click at [495, 229] on div "Visible to Client Internal v Color teal Color pink Remove color Add row above A…" at bounding box center [392, 259] width 214 height 366
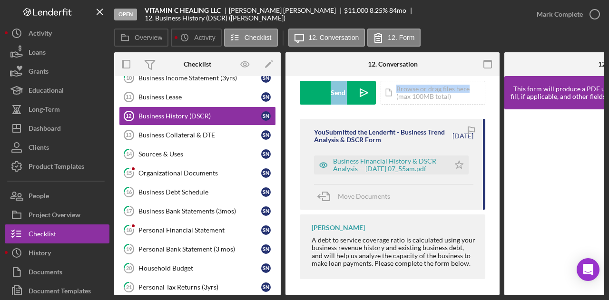
scroll to position [148, 0]
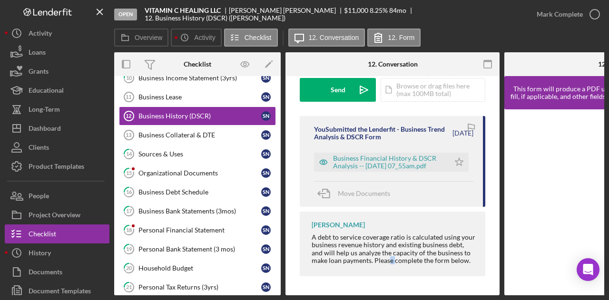
drag, startPoint x: 394, startPoint y: 292, endPoint x: 388, endPoint y: 293, distance: 6.3
click at [388, 293] on div "Overview Internal Workflow Stage Open Icon/Dropdown Arrow Archive (can unarchiv…" at bounding box center [359, 173] width 490 height 243
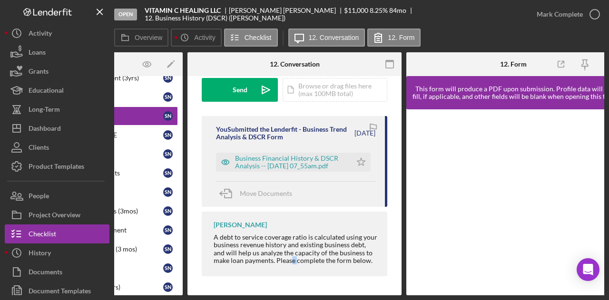
scroll to position [0, 114]
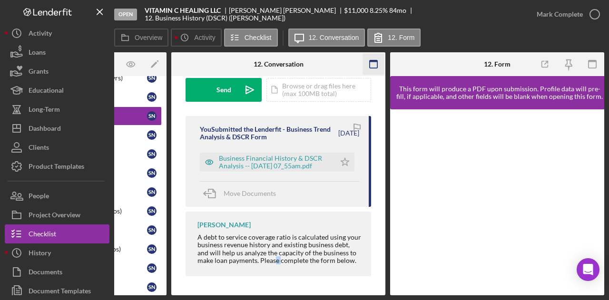
click at [374, 61] on rect "button" at bounding box center [374, 61] width 8 height 2
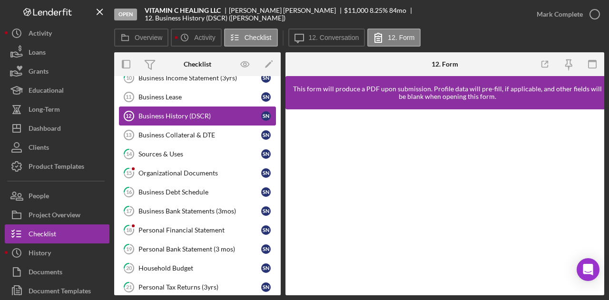
click at [176, 110] on link "Business History (DSCR) 12 Business History (DSCR) S N" at bounding box center [197, 116] width 157 height 19
click at [591, 64] on icon "button" at bounding box center [591, 64] width 21 height 21
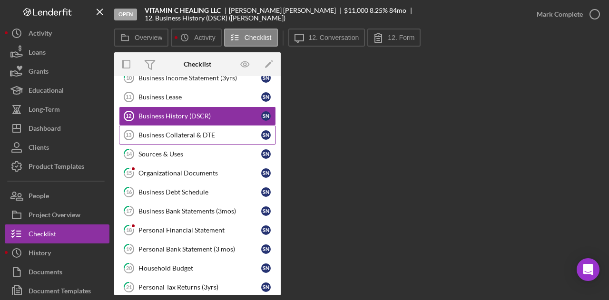
click at [159, 137] on link "Business Collateral & DTE 13 Business Collateral & DTE S N" at bounding box center [197, 135] width 157 height 19
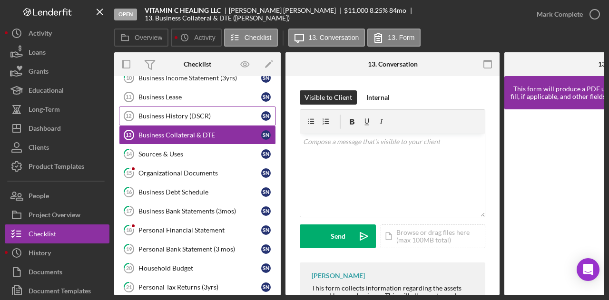
click at [155, 113] on div "Business History (DSCR)" at bounding box center [199, 116] width 123 height 8
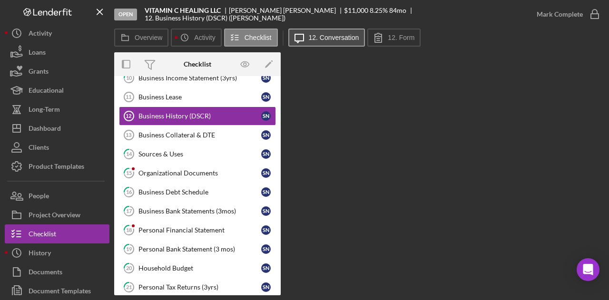
click at [335, 37] on label "12. Conversation" at bounding box center [334, 38] width 50 height 8
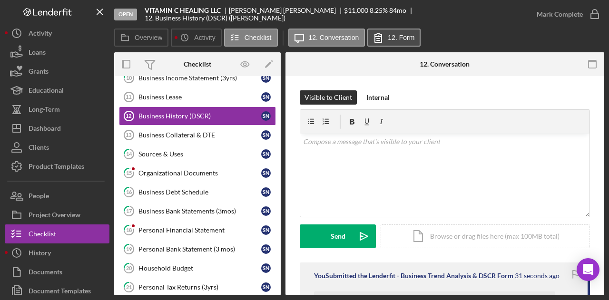
click at [398, 41] on button "12. Form" at bounding box center [393, 38] width 53 height 18
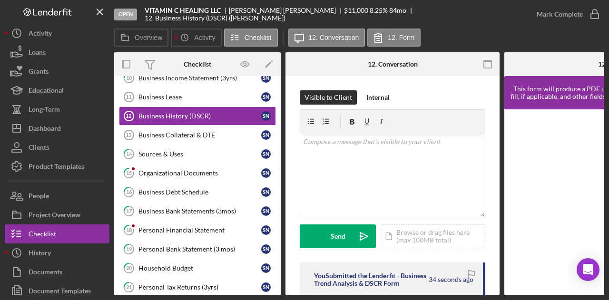
drag, startPoint x: 496, startPoint y: 162, endPoint x: 489, endPoint y: 196, distance: 34.9
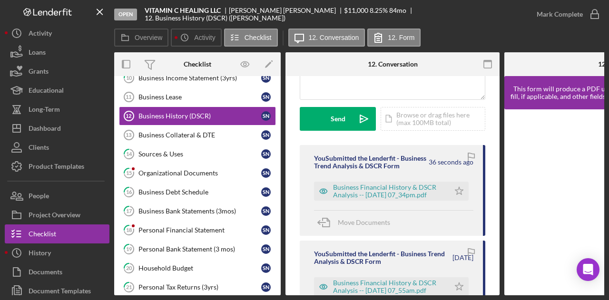
scroll to position [117, 0]
click at [363, 199] on div "Business Financial History & DSCR Analysis -- [DATE] 07_34pm.pdf" at bounding box center [389, 191] width 112 height 15
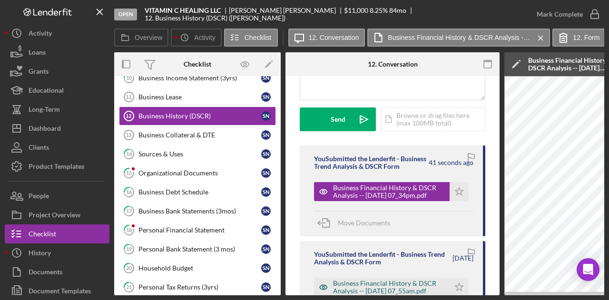
click at [343, 292] on div "Business Financial History & DSCR Analysis -- [DATE] 07_55am.pdf" at bounding box center [389, 287] width 112 height 15
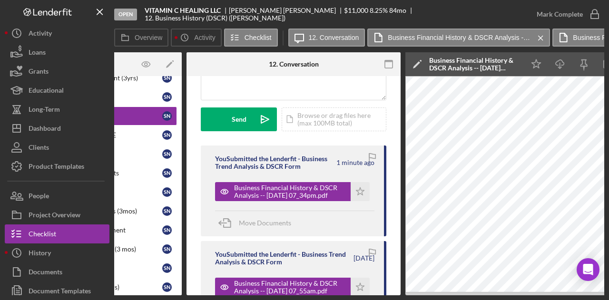
scroll to position [0, 0]
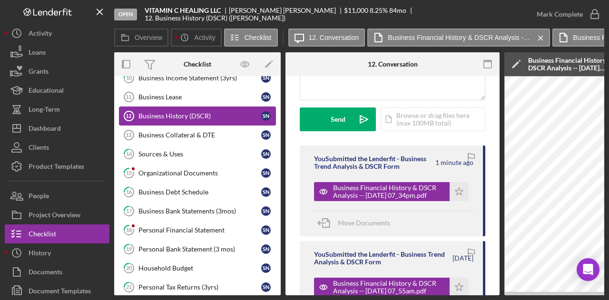
click at [193, 115] on div "Business History (DSCR)" at bounding box center [199, 116] width 123 height 8
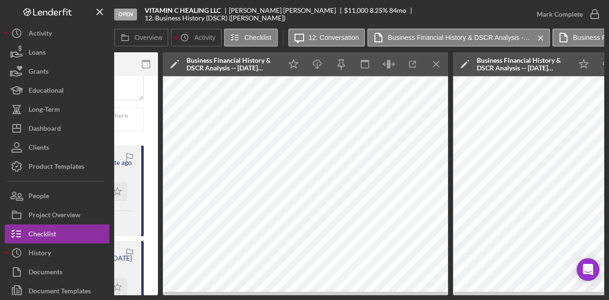
scroll to position [0, 340]
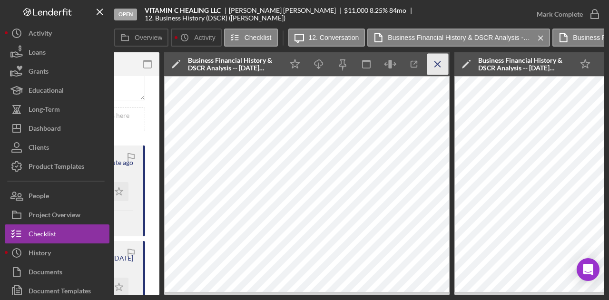
click at [436, 60] on icon "Icon/Menu Close" at bounding box center [437, 64] width 21 height 21
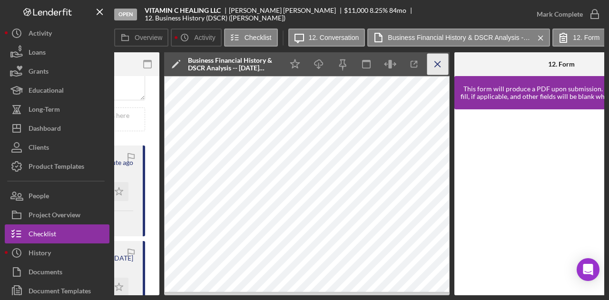
click at [436, 69] on icon "Icon/Menu Close" at bounding box center [437, 64] width 21 height 21
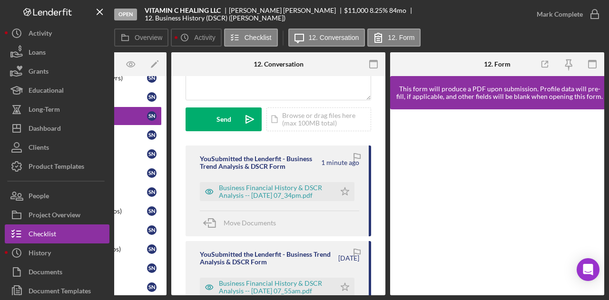
drag, startPoint x: 330, startPoint y: 296, endPoint x: 410, endPoint y: 299, distance: 80.4
click at [410, 299] on div "Open VITAMIN C HEALING LLC [PERSON_NAME] $11,000 $11,000 8.25 % 84 mo 12. Busin…" at bounding box center [304, 150] width 609 height 300
click at [125, 209] on div "Business Bank Statements (3mos)" at bounding box center [85, 211] width 123 height 8
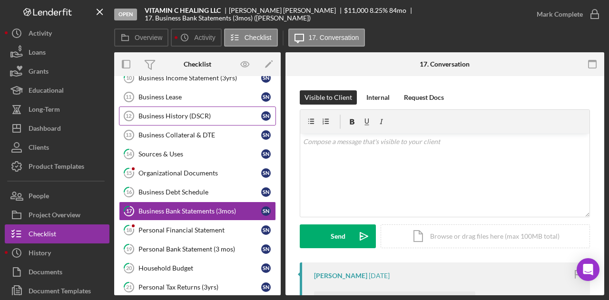
click at [177, 113] on div "Business History (DSCR)" at bounding box center [199, 116] width 123 height 8
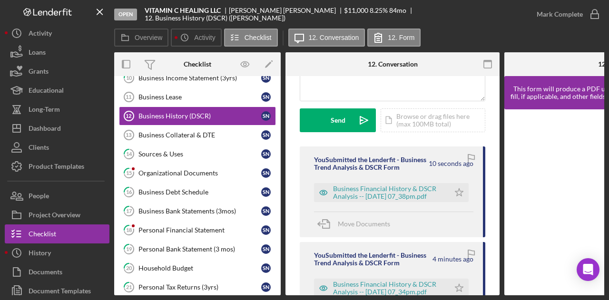
scroll to position [111, 0]
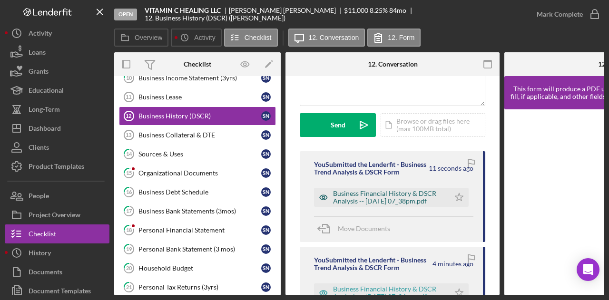
click at [373, 204] on div "Business Financial History & DSCR Analysis -- [DATE] 07_38pm.pdf" at bounding box center [389, 197] width 112 height 15
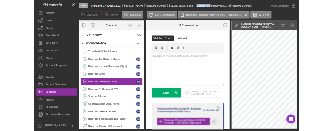
scroll to position [2, 0]
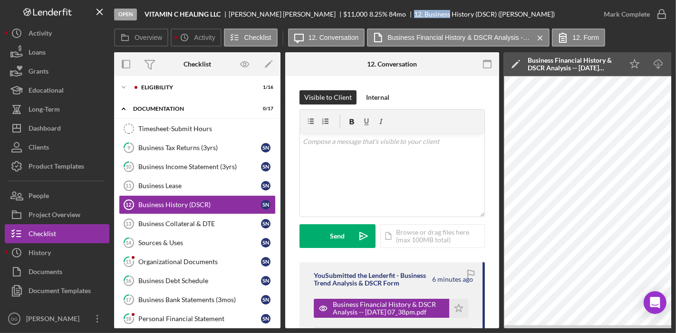
click at [414, 18] on div "12. Business History (DSCR) ([PERSON_NAME])" at bounding box center [484, 14] width 141 height 8
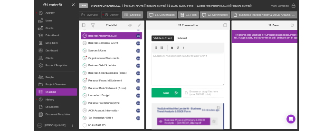
scroll to position [167, 0]
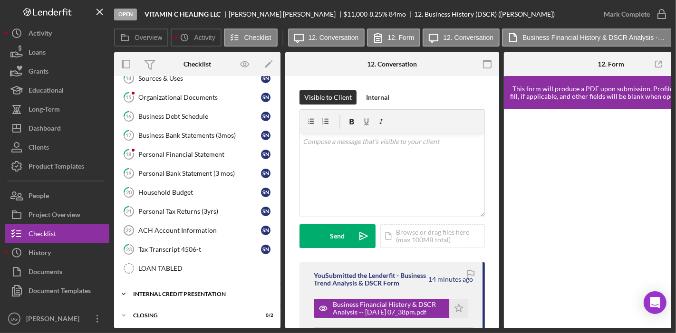
click at [190, 285] on div "Icon/Expander Internal Credit Presentation 0 / 13" at bounding box center [197, 294] width 166 height 19
click at [190, 285] on div "Icon/Expander Internal Credit Presentation 0 / 13" at bounding box center [197, 295] width 166 height 20
click at [195, 292] on div "Internal Credit Presentation" at bounding box center [201, 295] width 136 height 6
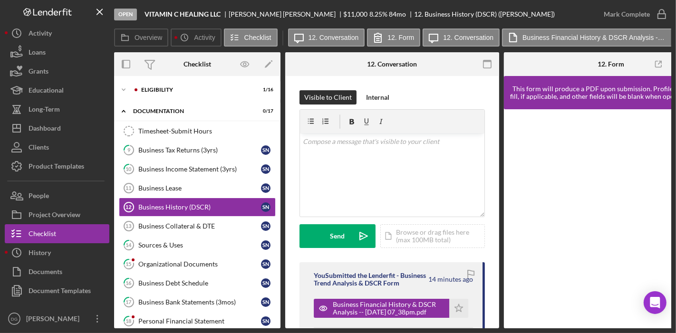
scroll to position [2, 0]
